Goal: Information Seeking & Learning: Learn about a topic

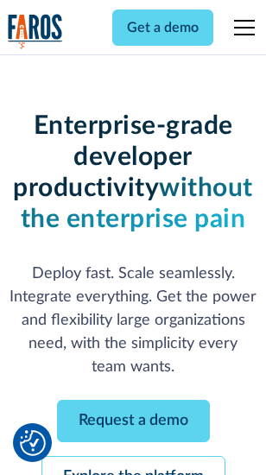
scroll to position [183, 0]
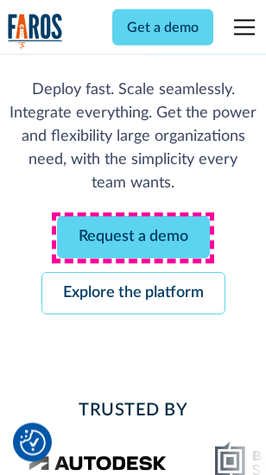
click at [133, 238] on link "Request a demo" at bounding box center [133, 238] width 153 height 42
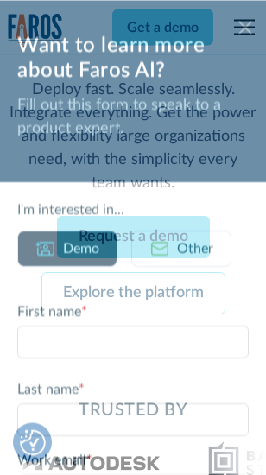
scroll to position [0, 0]
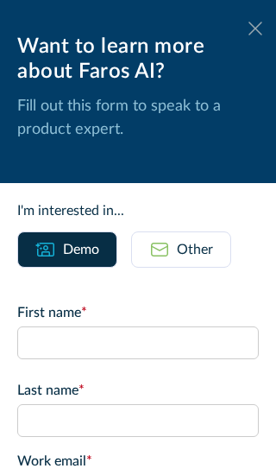
click at [249, 28] on icon at bounding box center [256, 28] width 14 height 13
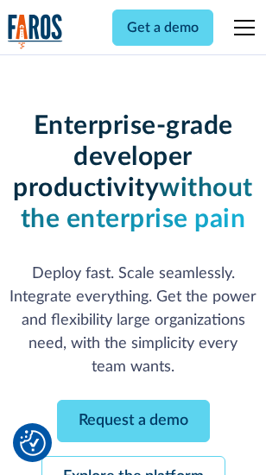
scroll to position [239, 0]
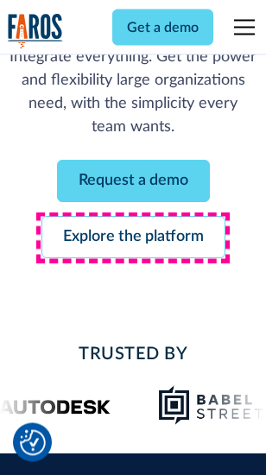
click at [133, 238] on link "Explore the platform" at bounding box center [133, 238] width 184 height 42
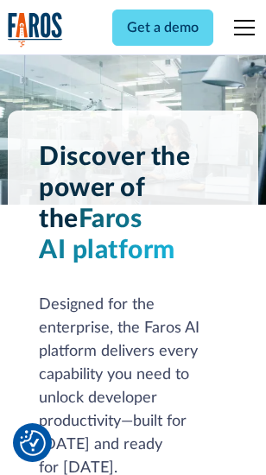
scroll to position [13155, 0]
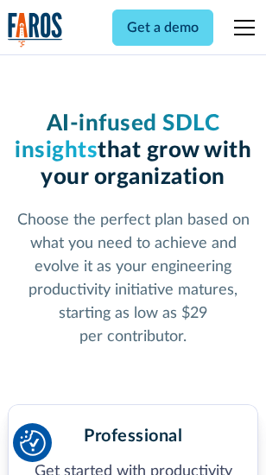
scroll to position [2737, 0]
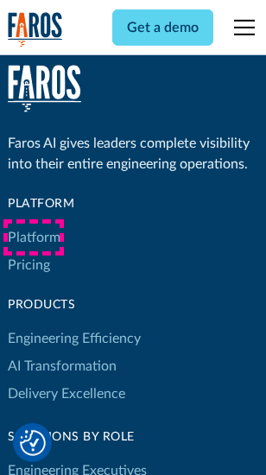
click at [34, 237] on link "Platform" at bounding box center [34, 238] width 53 height 28
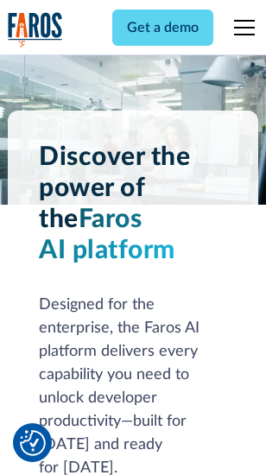
scroll to position [13709, 0]
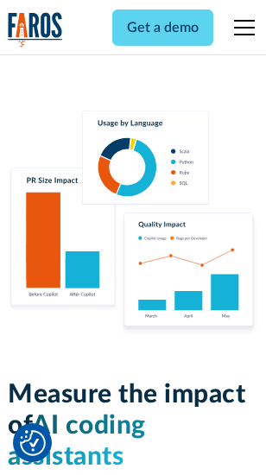
scroll to position [10781, 0]
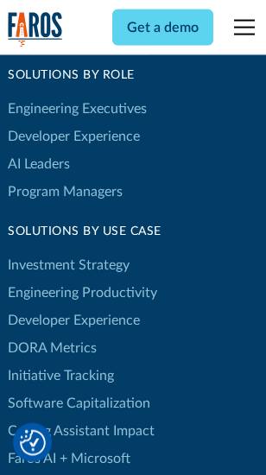
click at [52, 334] on link "DORA Metrics" at bounding box center [52, 348] width 89 height 28
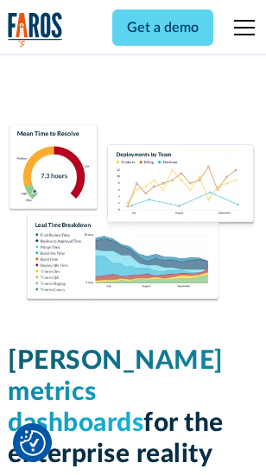
scroll to position [7646, 0]
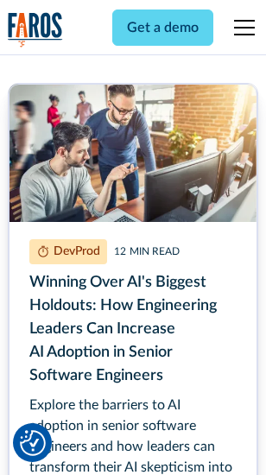
scroll to position [7817, 0]
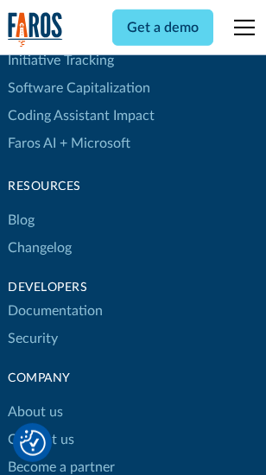
click at [40, 237] on link "Changelog" at bounding box center [40, 248] width 64 height 28
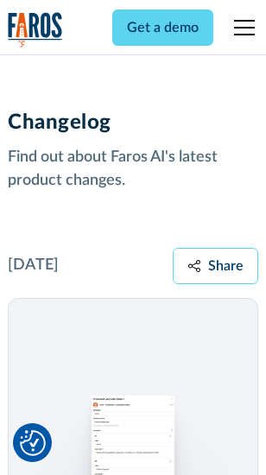
scroll to position [21176, 0]
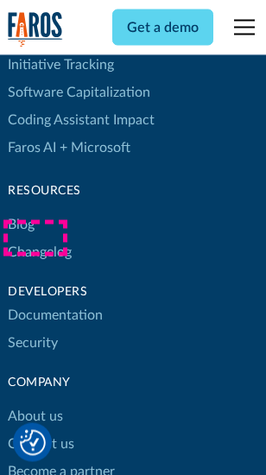
click at [35, 403] on link "About us" at bounding box center [35, 417] width 55 height 28
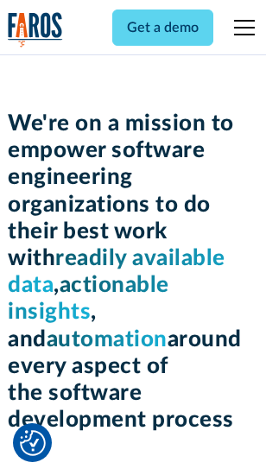
scroll to position [5972, 0]
